Goal: Find specific page/section: Find specific page/section

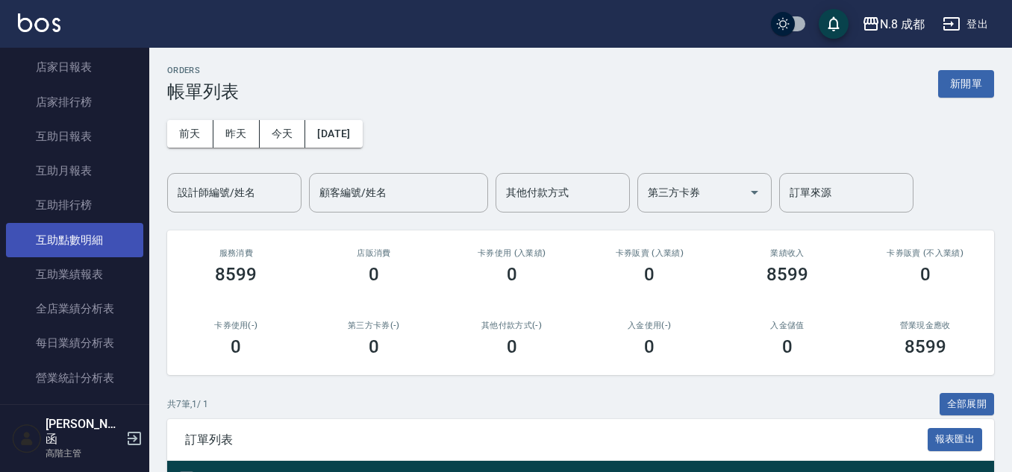
scroll to position [821, 0]
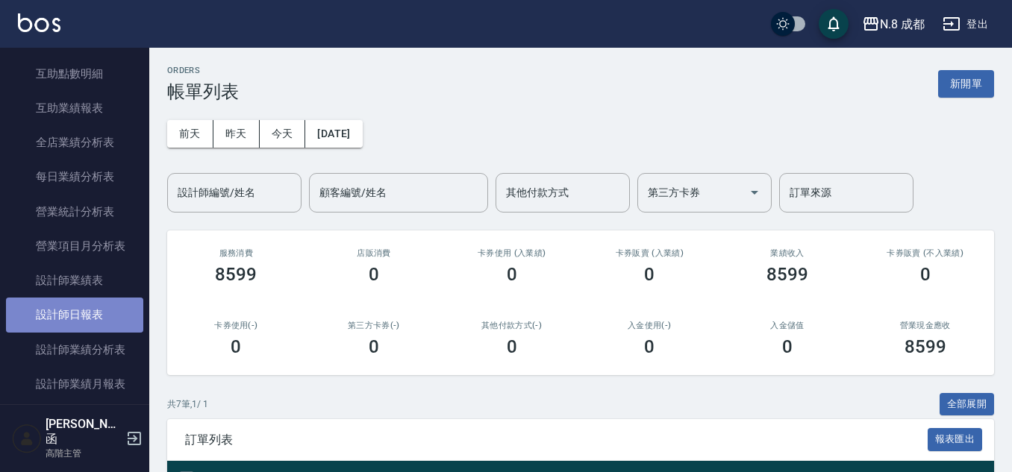
click at [81, 322] on link "設計師日報表" at bounding box center [74, 315] width 137 height 34
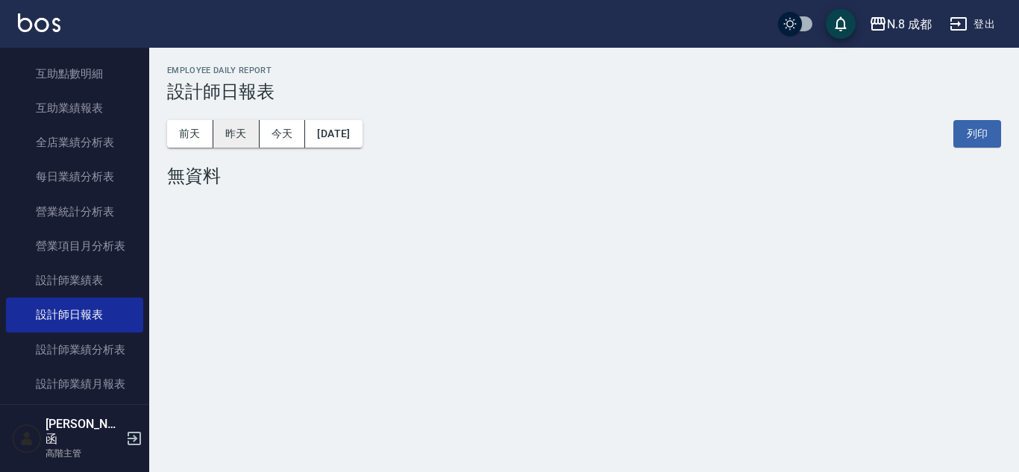
click at [243, 141] on button "昨天" at bounding box center [236, 134] width 46 height 28
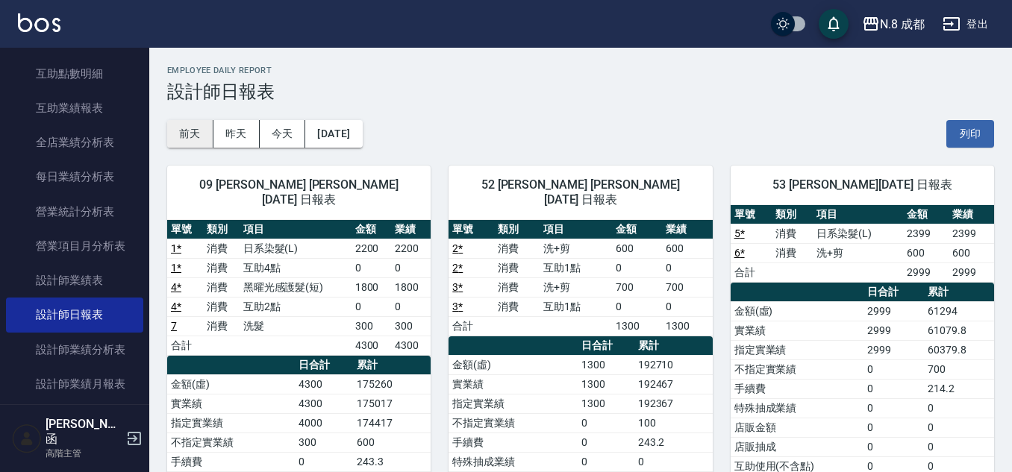
click at [201, 129] on button "前天" at bounding box center [190, 134] width 46 height 28
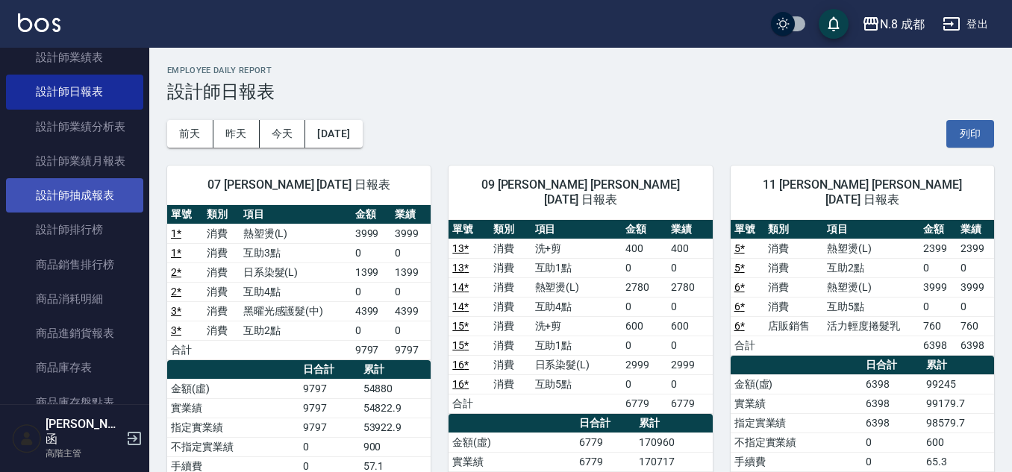
scroll to position [1044, 0]
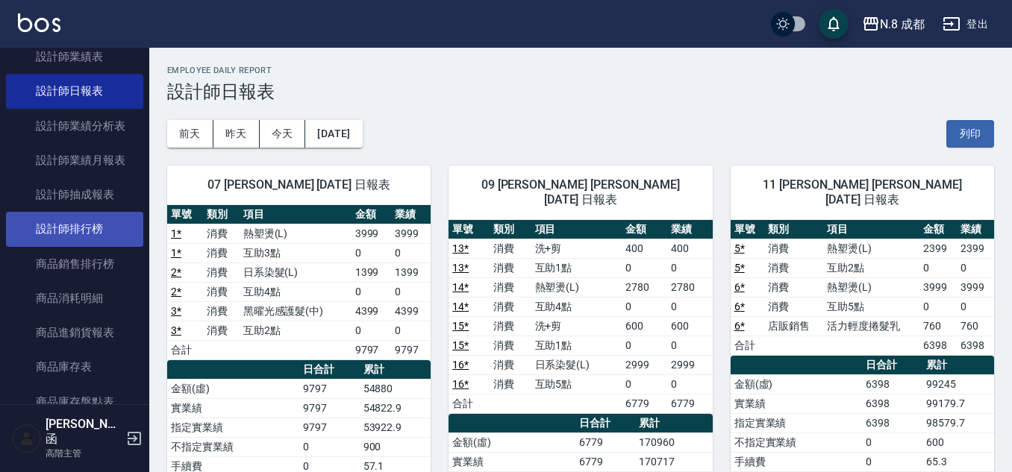
click at [80, 238] on link "設計師排行榜" at bounding box center [74, 229] width 137 height 34
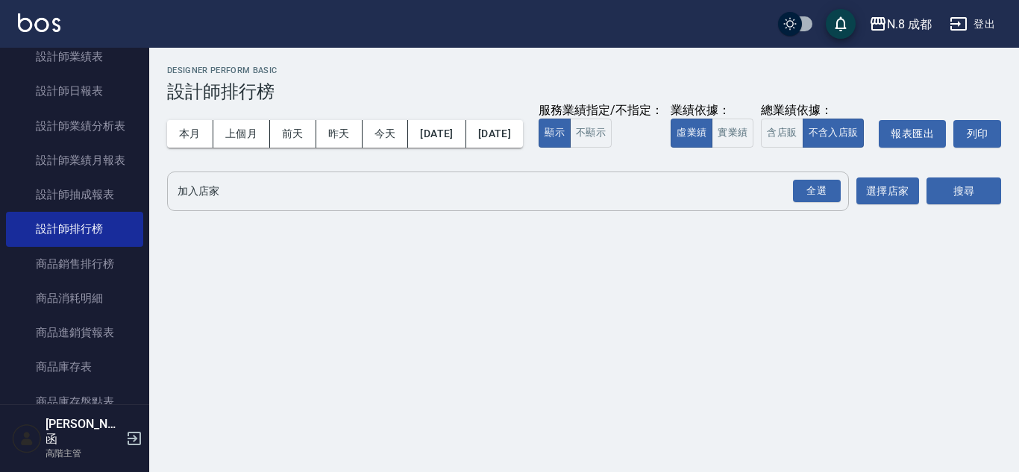
click at [197, 204] on input "加入店家" at bounding box center [497, 191] width 646 height 26
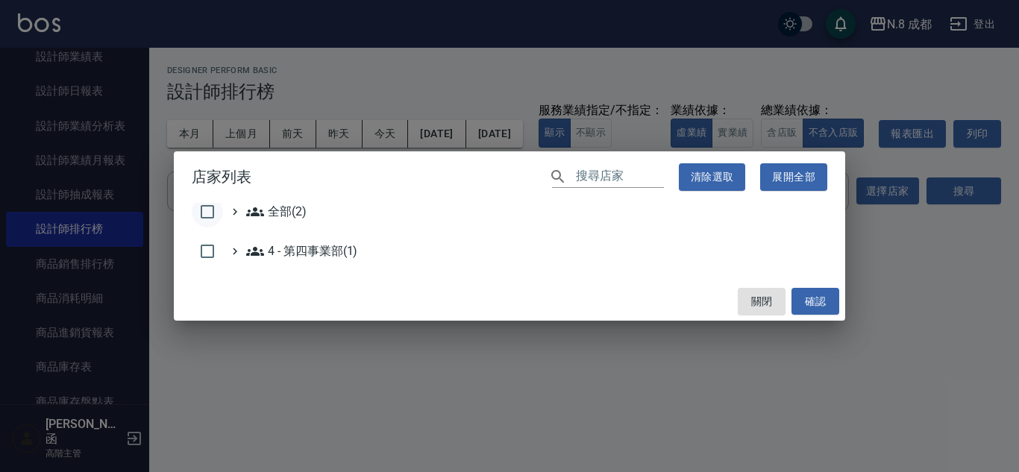
click at [212, 216] on input "checkbox" at bounding box center [207, 211] width 31 height 31
checkbox input "true"
click at [825, 307] on button "確認" at bounding box center [815, 302] width 48 height 28
checkbox input "false"
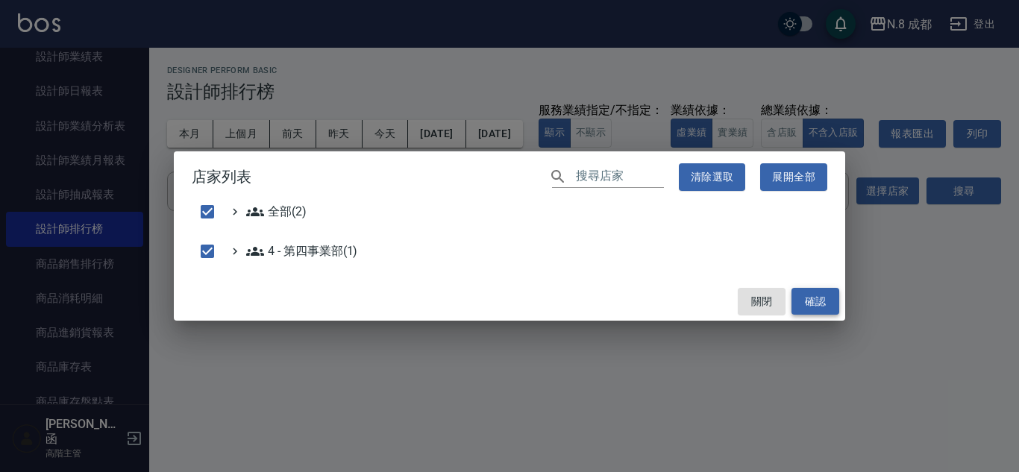
checkbox input "false"
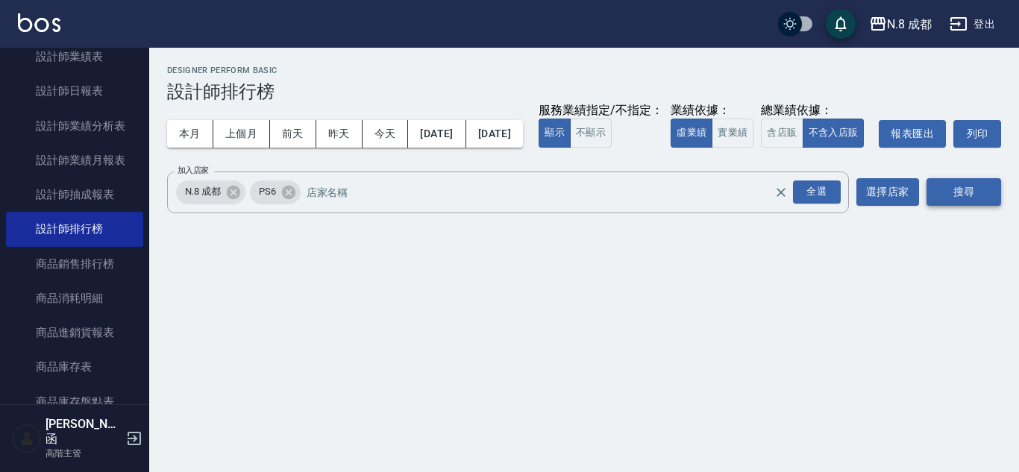
click at [940, 206] on button "搜尋" at bounding box center [963, 192] width 75 height 28
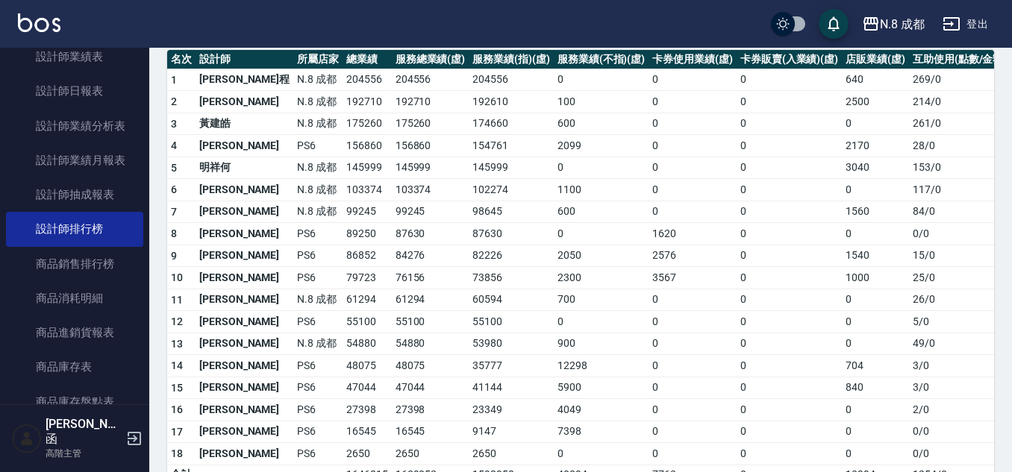
scroll to position [224, 0]
